Goal: Check status

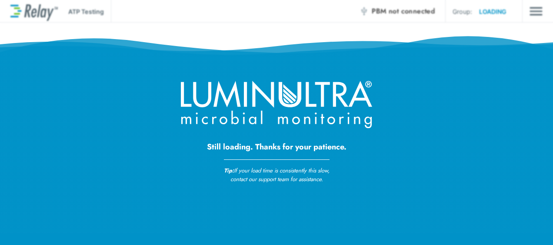
click at [100, 71] on div "Still loading. Thanks for your patience. Tip: If your load time is consistently…" at bounding box center [276, 92] width 553 height 185
